Goal: Transaction & Acquisition: Book appointment/travel/reservation

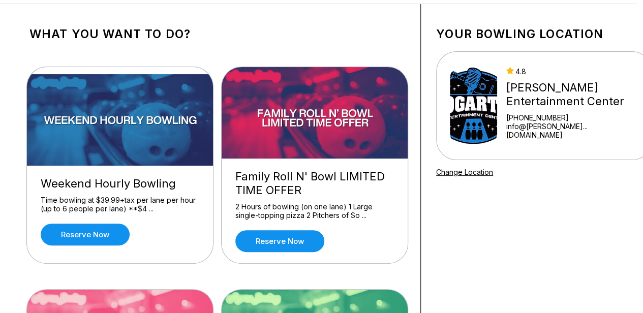
scroll to position [44, 6]
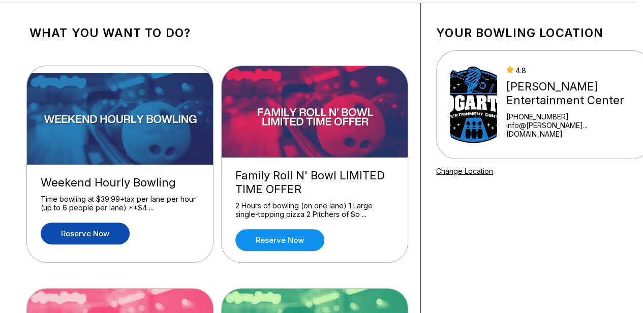
click at [93, 228] on link "Reserve now" at bounding box center [85, 234] width 89 height 22
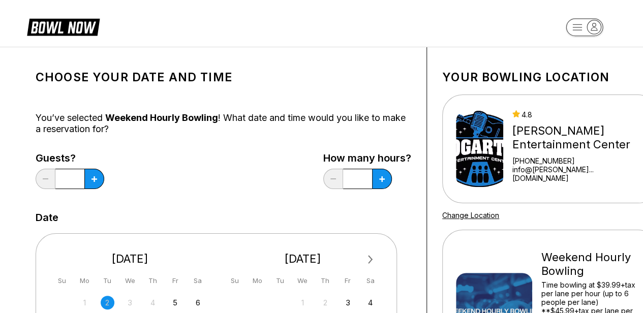
scroll to position [182, 0]
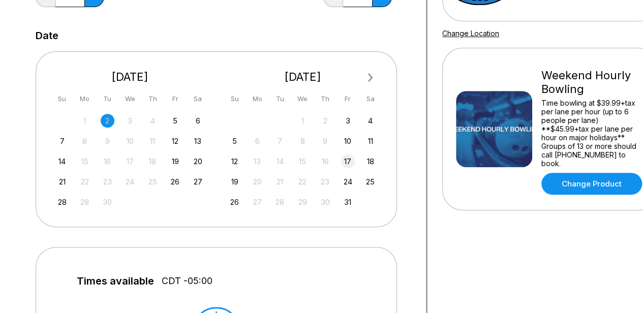
click at [350, 159] on div "17" at bounding box center [348, 162] width 14 height 14
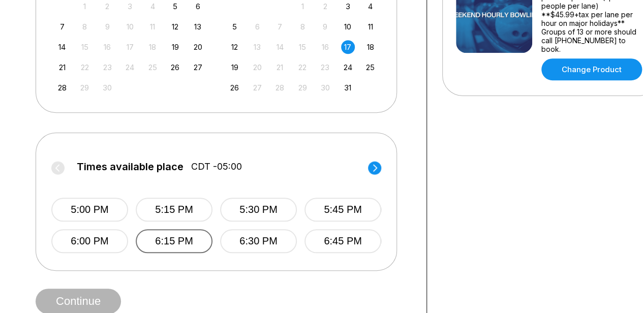
scroll to position [296, 0]
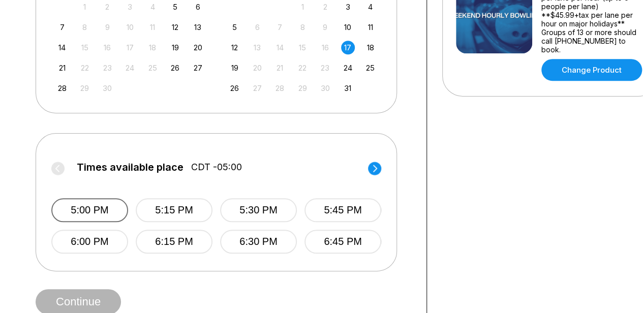
click at [86, 207] on button "5:00 PM" at bounding box center [89, 210] width 77 height 24
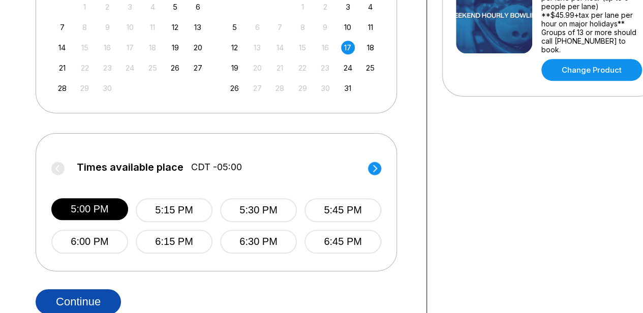
click at [96, 303] on button "Continue" at bounding box center [78, 301] width 85 height 25
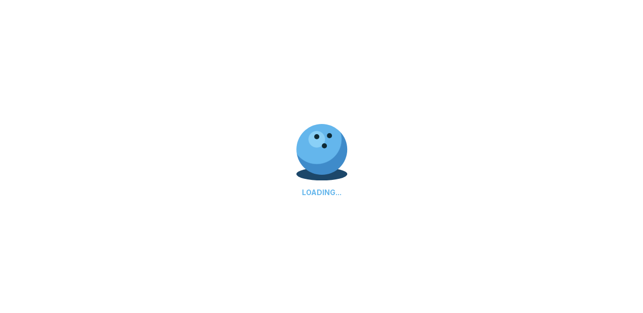
select select "**"
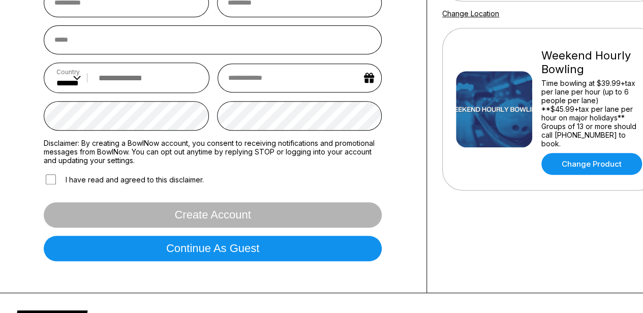
scroll to position [205, 0]
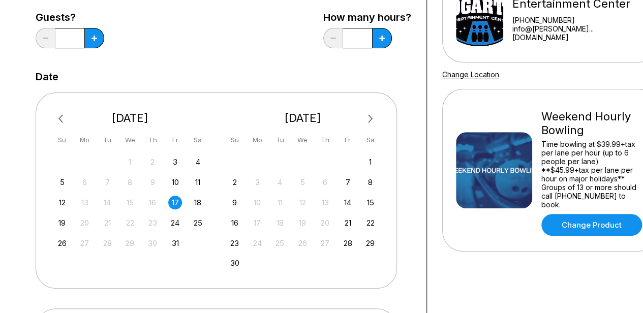
scroll to position [141, 0]
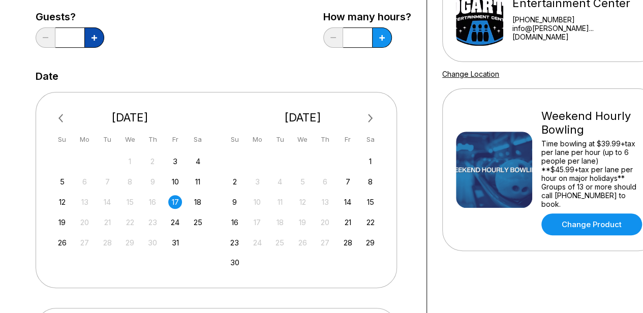
click at [96, 45] on button at bounding box center [94, 37] width 20 height 20
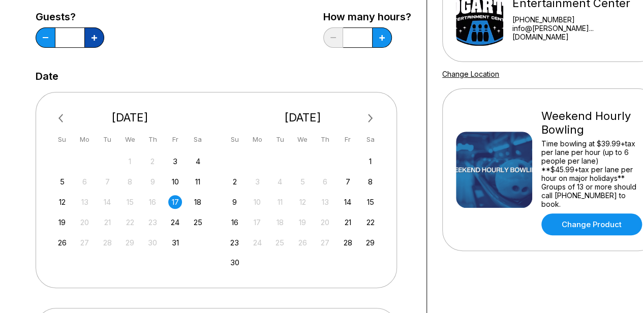
click at [96, 45] on button at bounding box center [94, 37] width 20 height 20
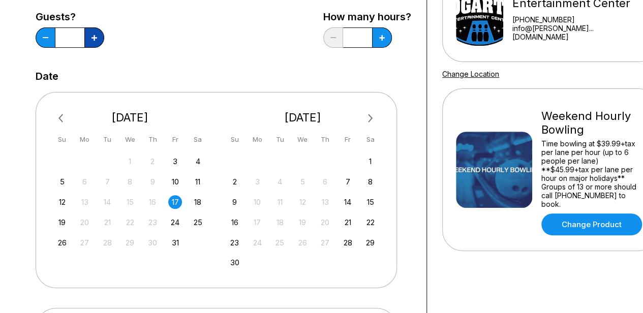
type input "**"
